Goal: Information Seeking & Learning: Learn about a topic

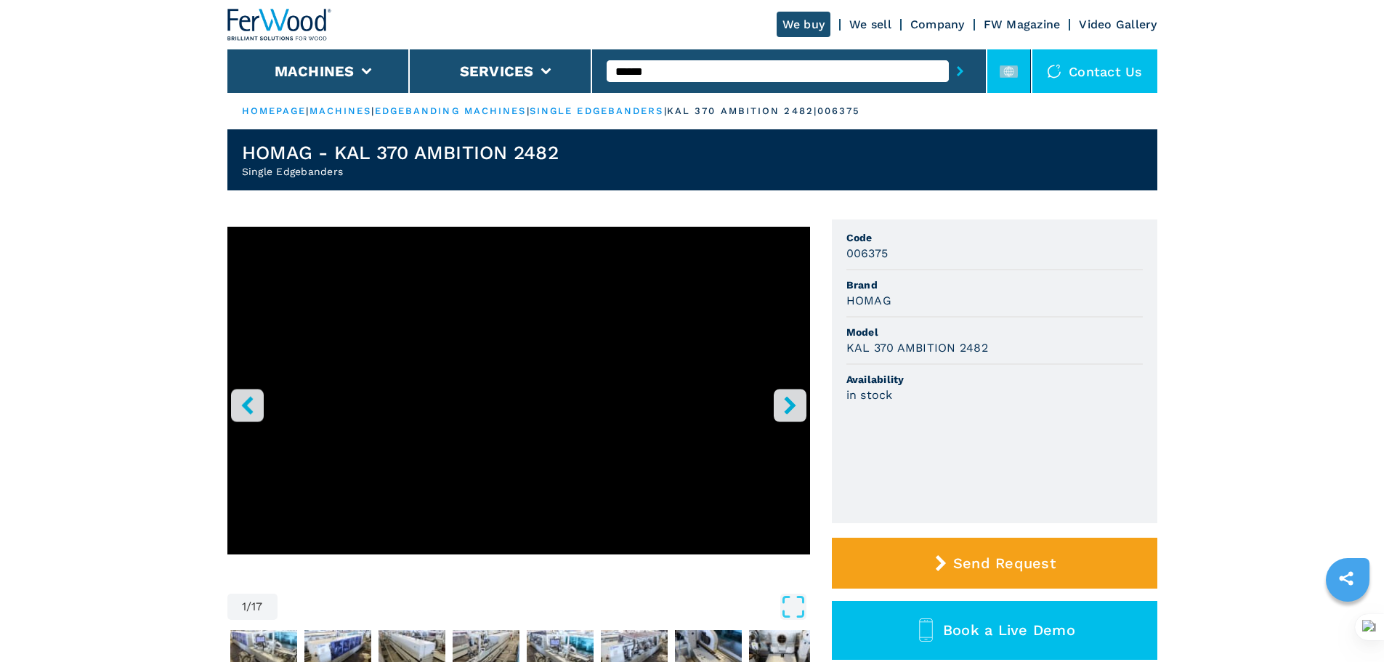
click at [1001, 69] on rect at bounding box center [1008, 71] width 18 height 12
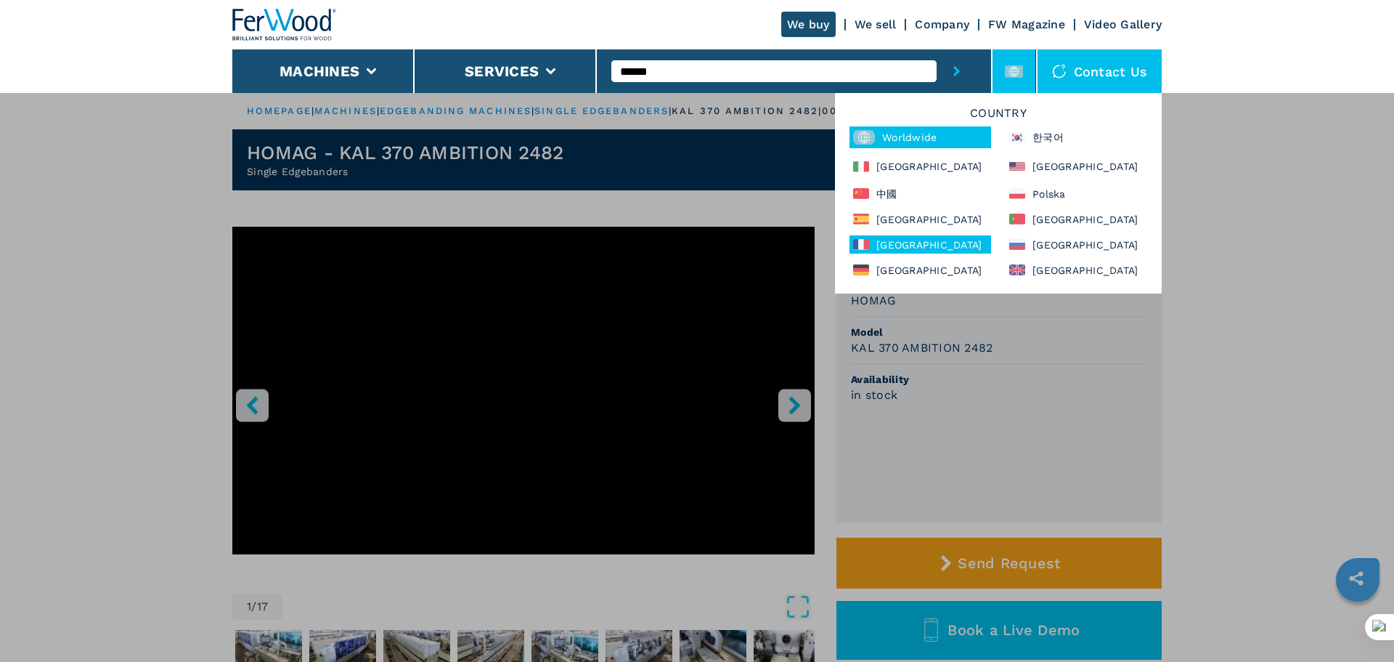
click at [891, 248] on div "France" at bounding box center [921, 244] width 142 height 18
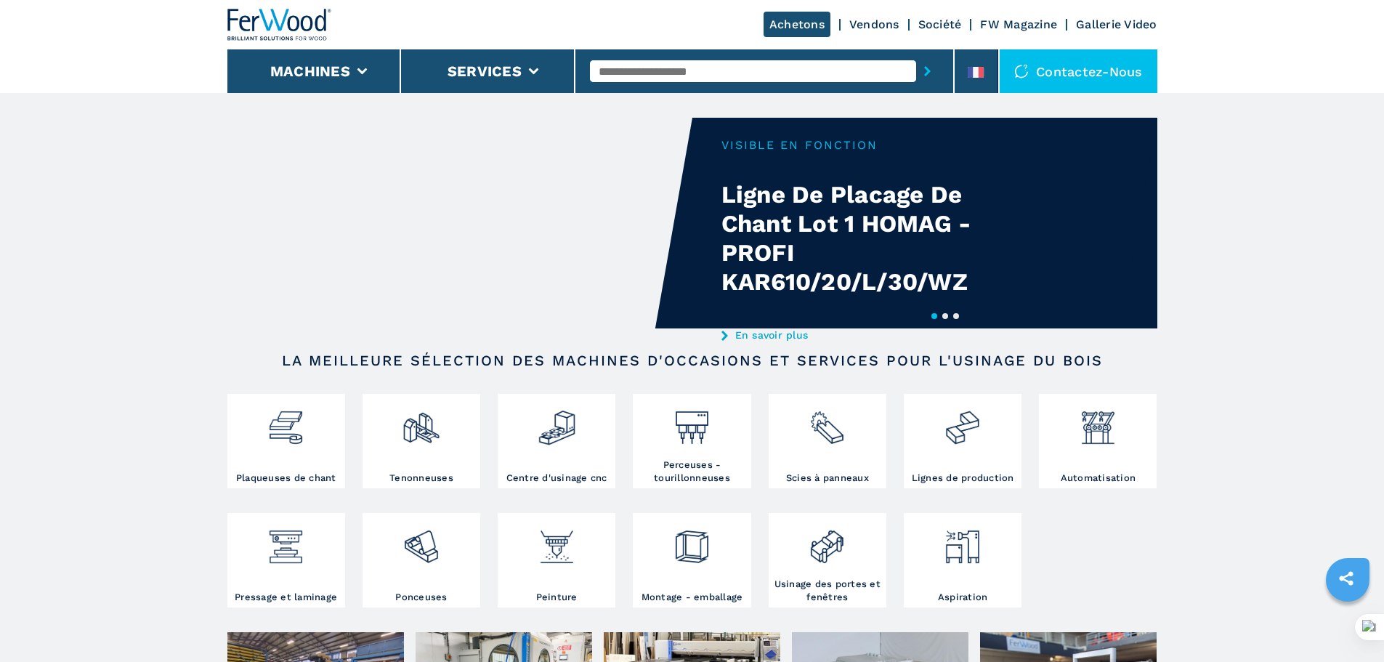
click at [943, 314] on button "2" at bounding box center [945, 316] width 6 height 6
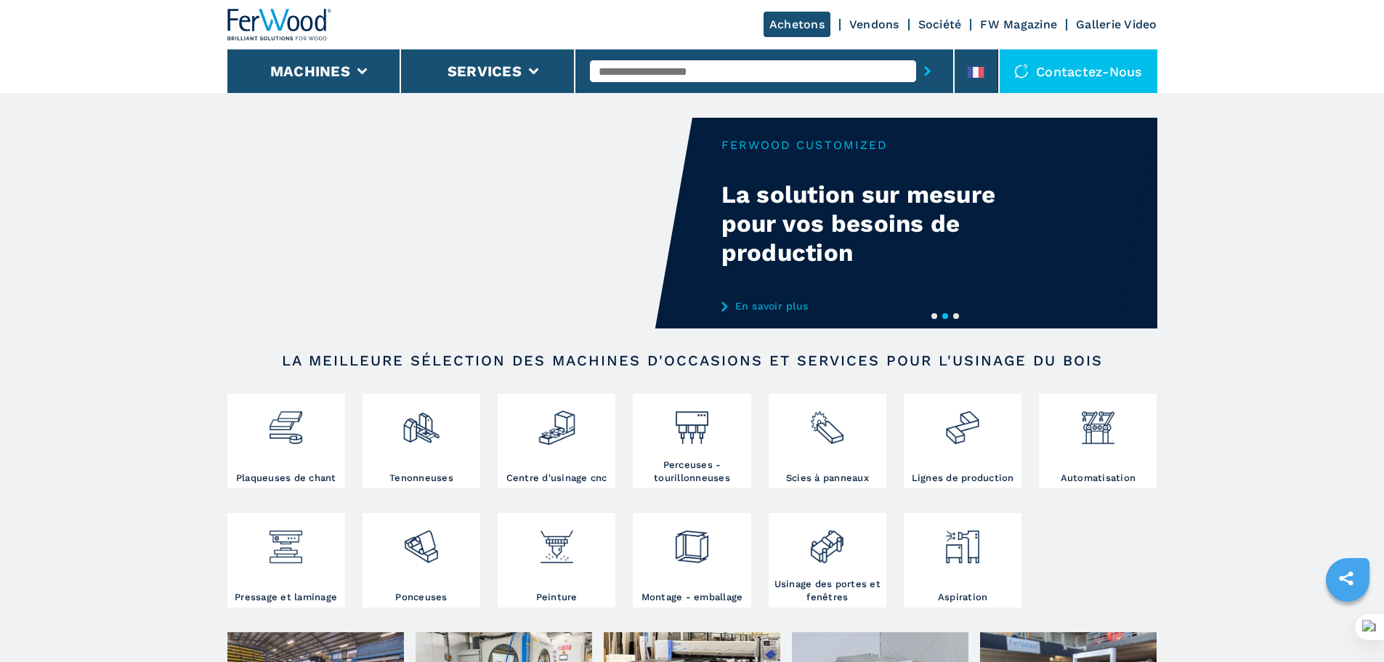
click at [954, 317] on button "3" at bounding box center [956, 316] width 6 height 6
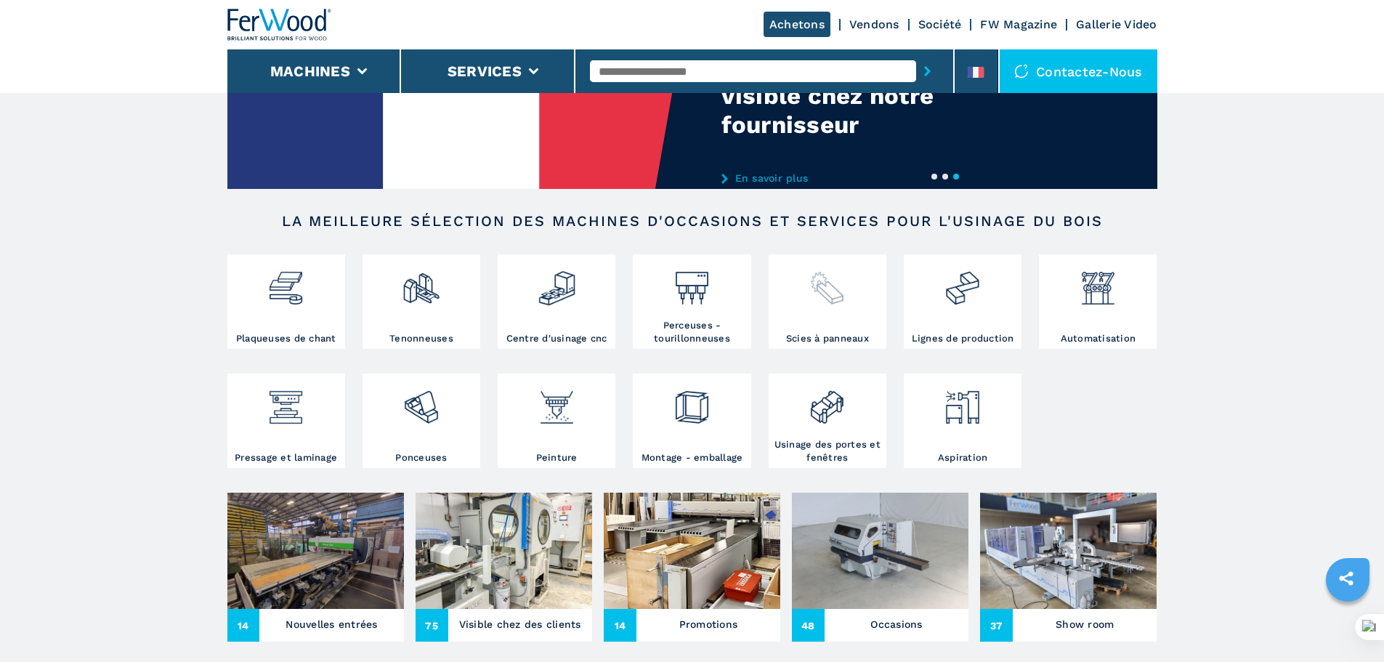
scroll to position [145, 0]
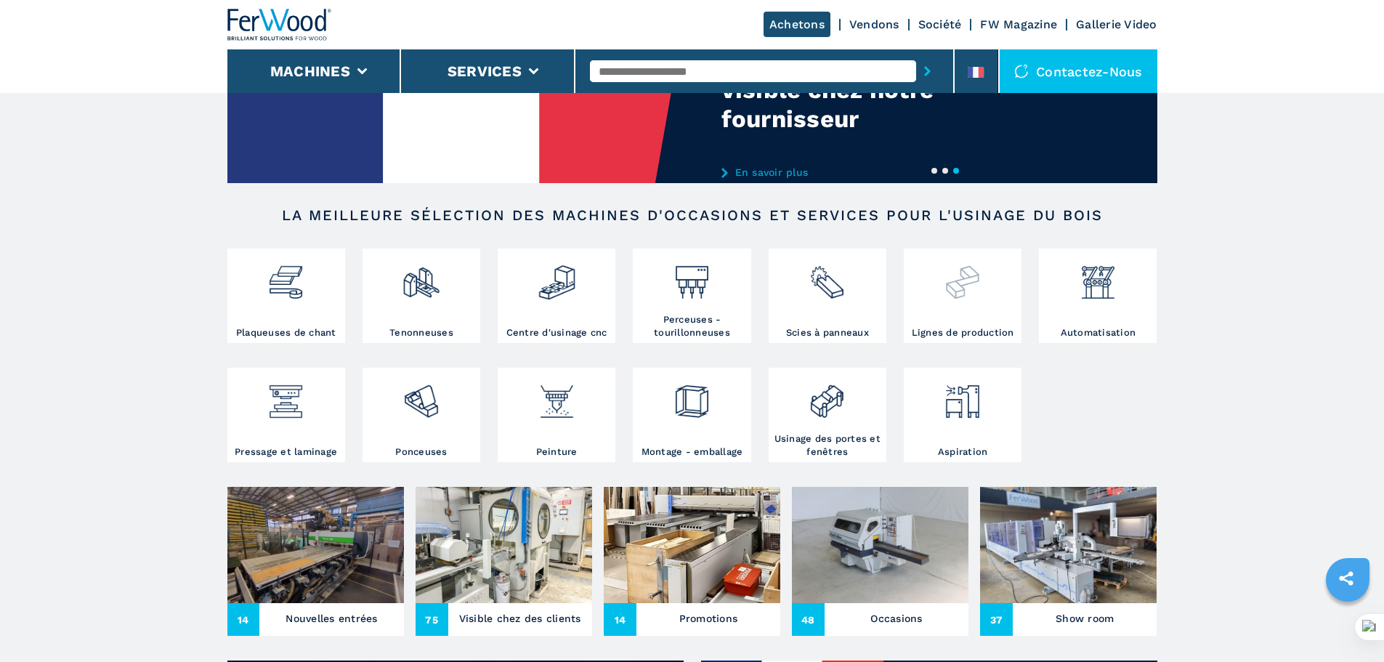
click at [967, 277] on img at bounding box center [962, 276] width 38 height 49
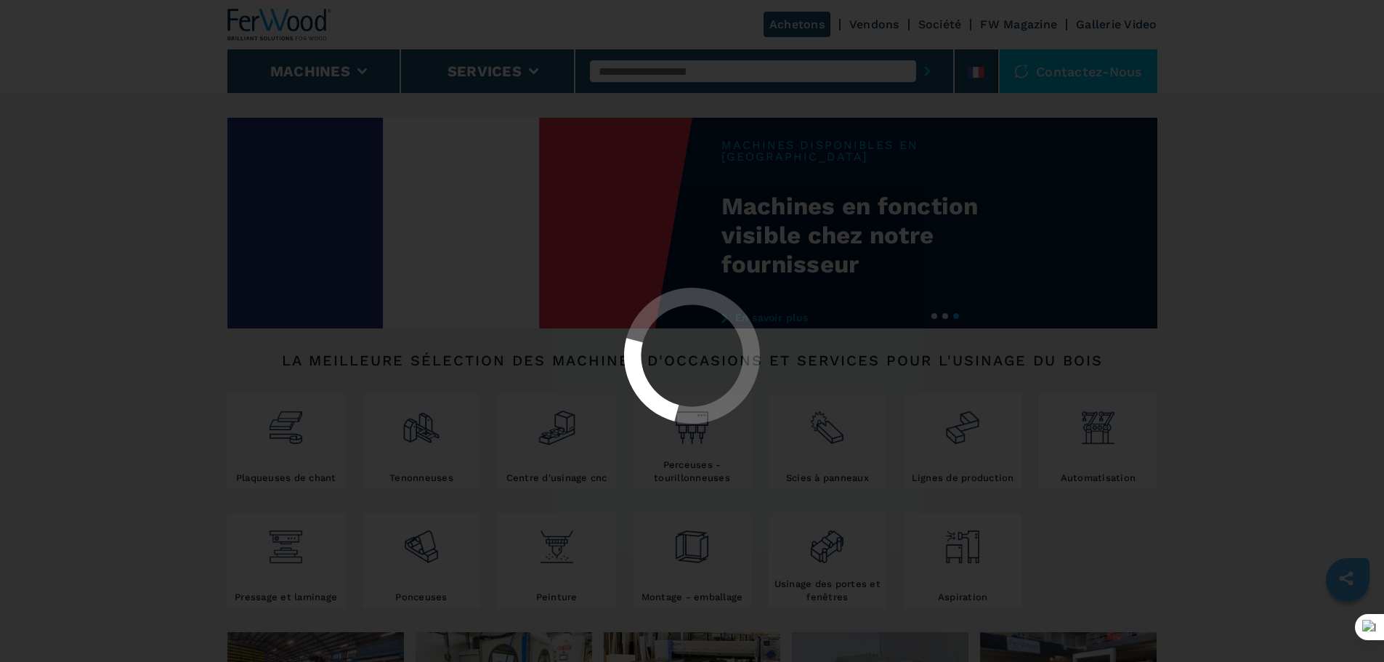
select select "**********"
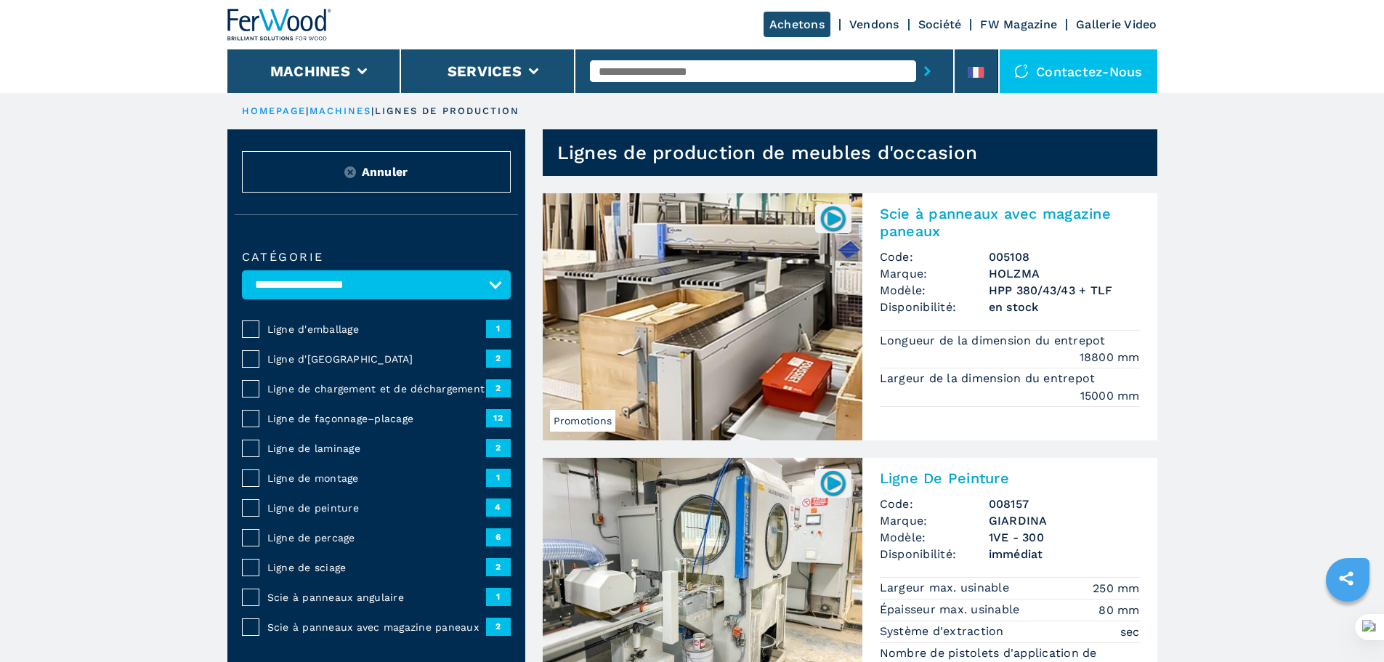
scroll to position [73, 0]
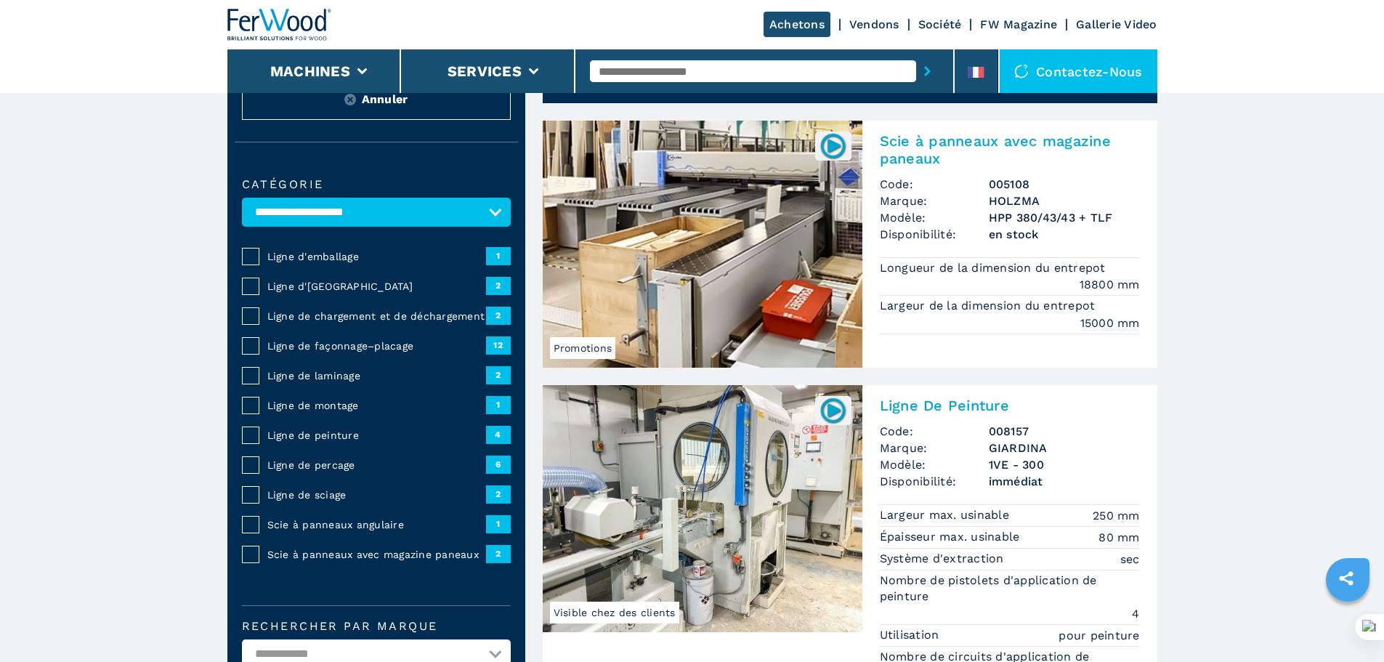
click at [351, 353] on span "Ligne de façonnage–placage" at bounding box center [376, 345] width 219 height 15
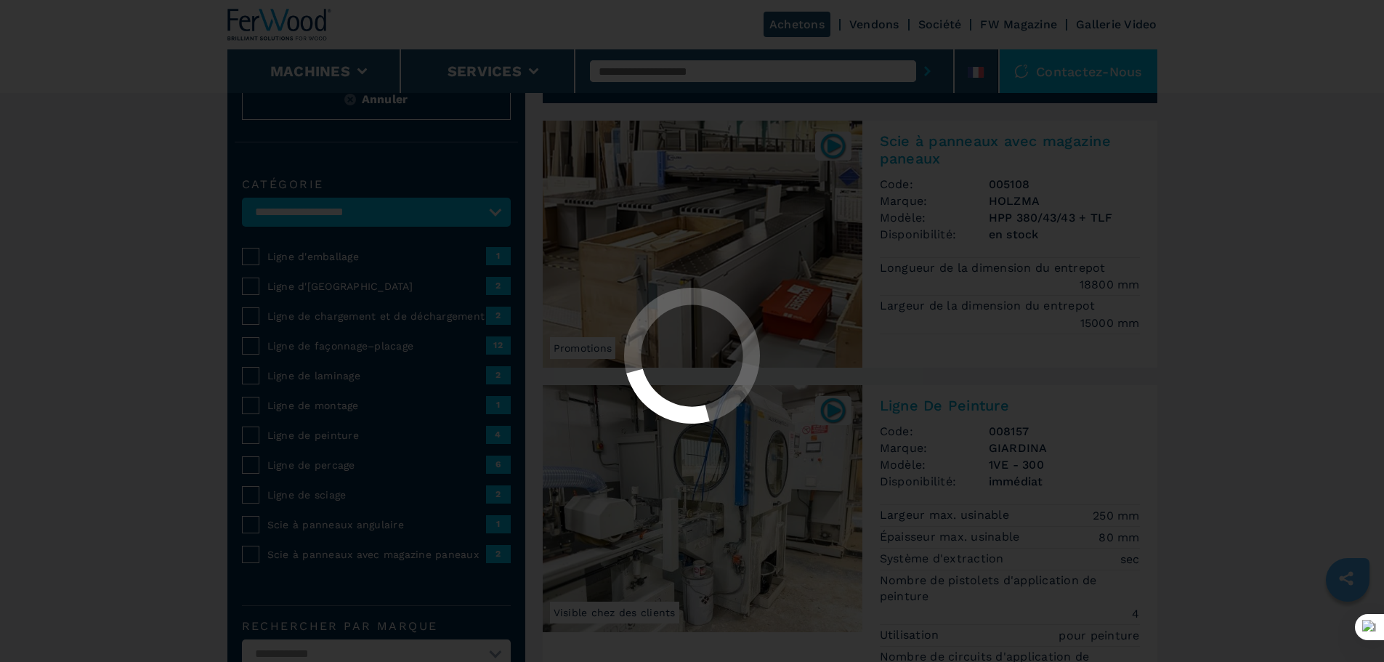
select select "**********"
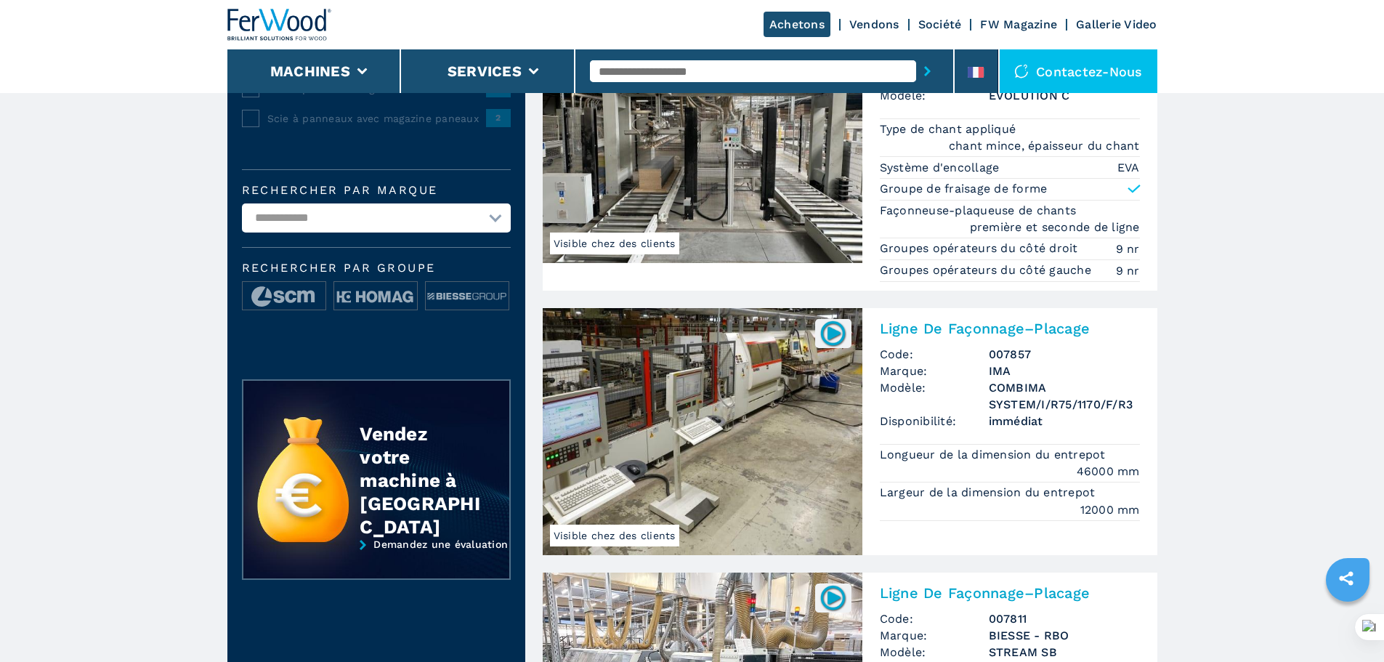
scroll to position [575, 0]
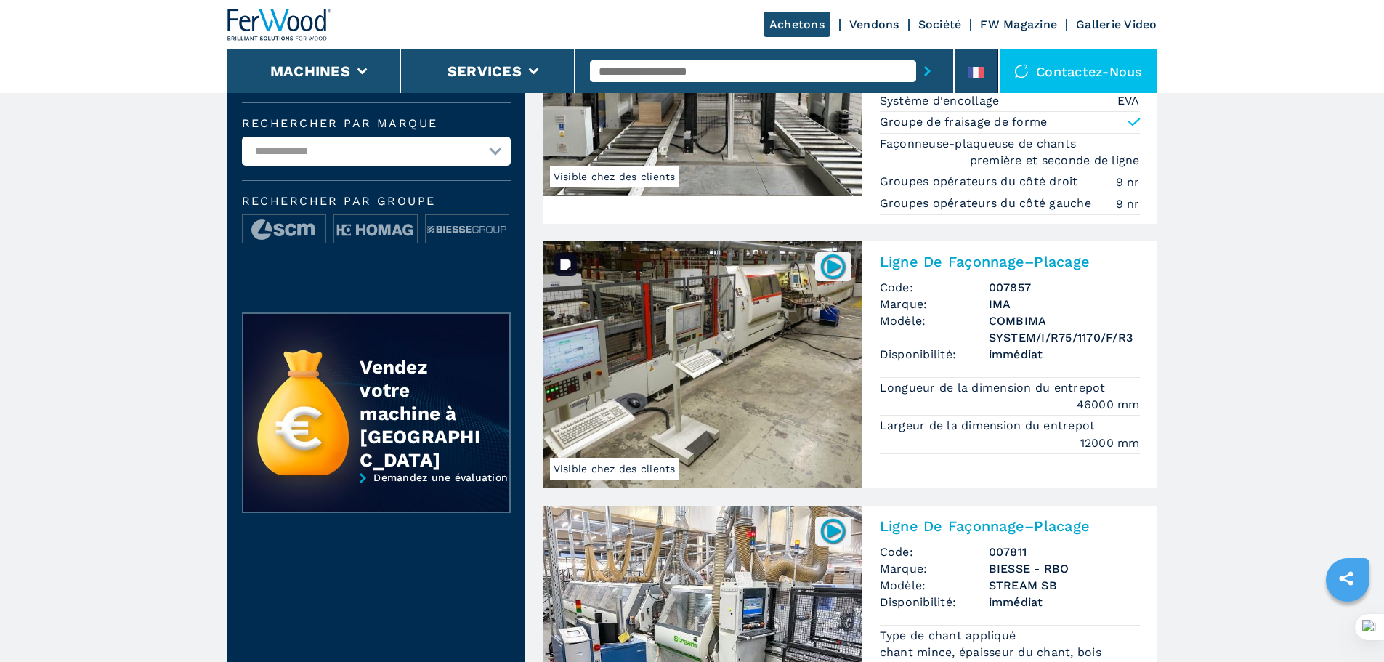
click at [750, 378] on img at bounding box center [703, 364] width 320 height 247
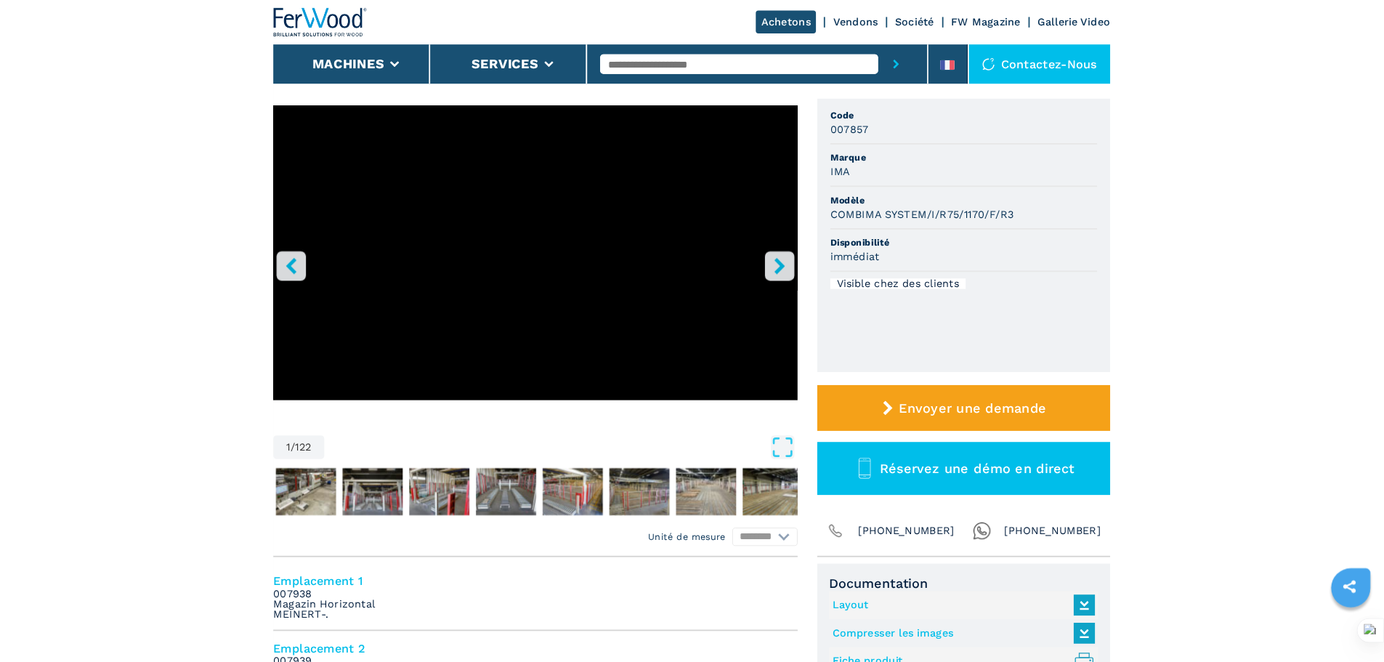
scroll to position [110, 0]
